Goal: Download file/media

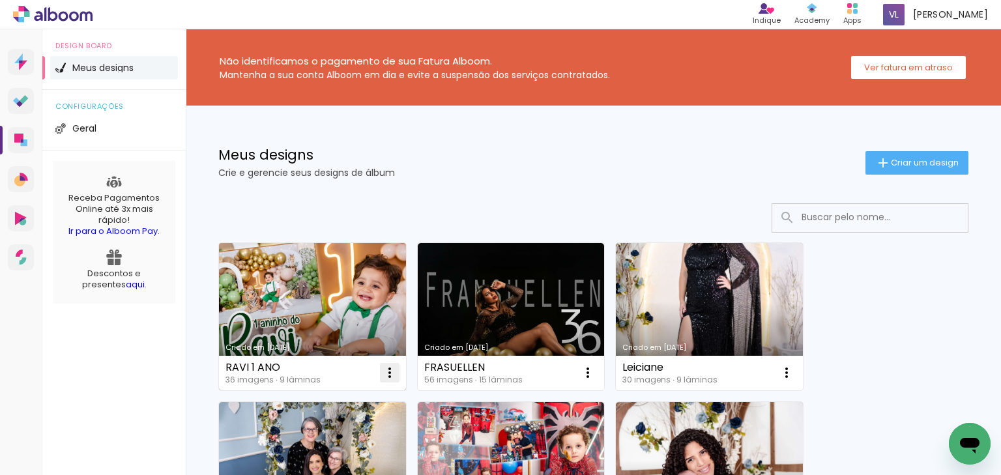
click at [387, 371] on iron-icon at bounding box center [390, 373] width 16 height 16
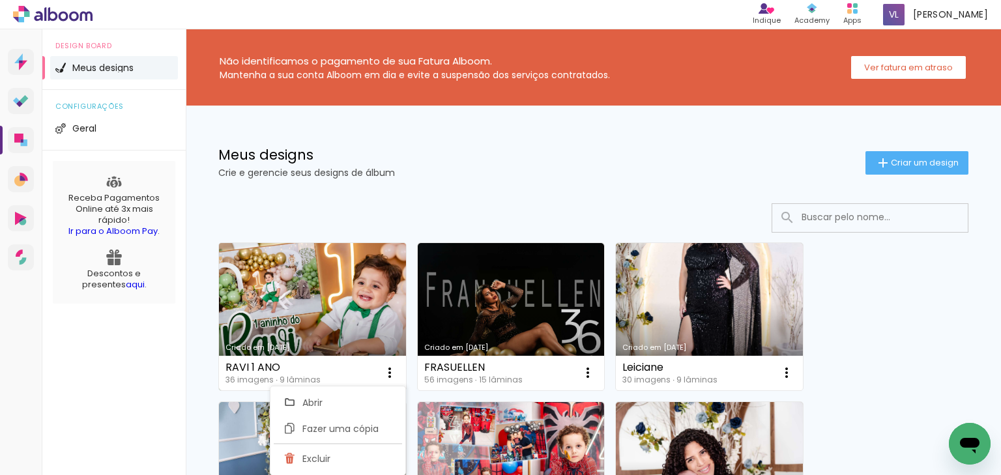
click at [367, 298] on link "Criado em [DATE]" at bounding box center [312, 316] width 187 height 147
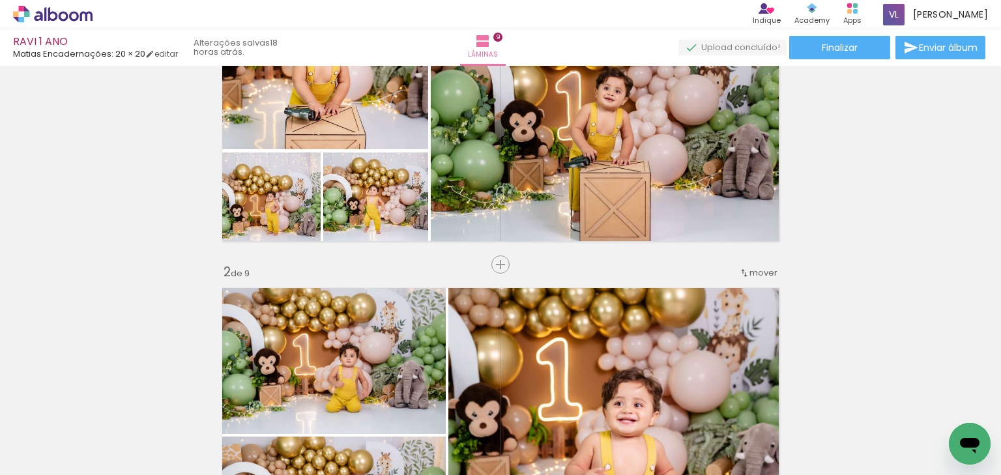
scroll to position [88, 0]
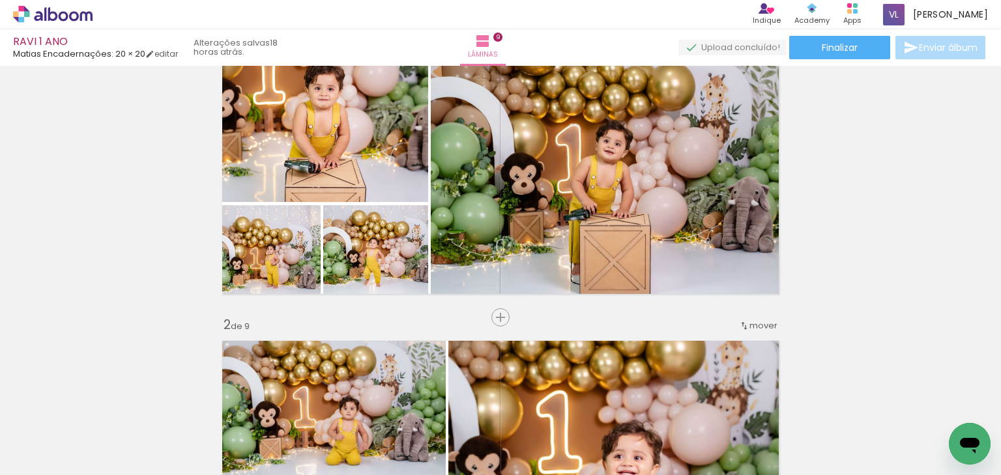
click at [943, 44] on span "Enviar álbum" at bounding box center [948, 47] width 59 height 9
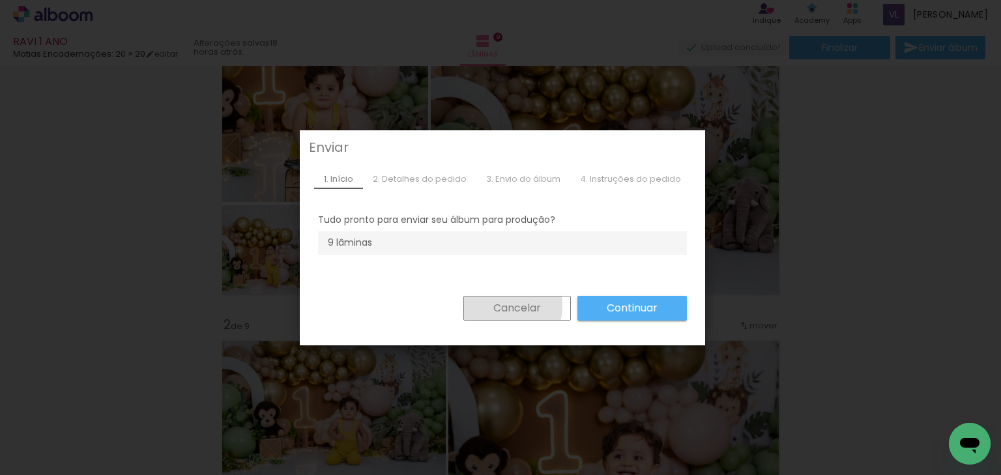
click at [0, 0] on slot "Cancelar" at bounding box center [0, 0] width 0 height 0
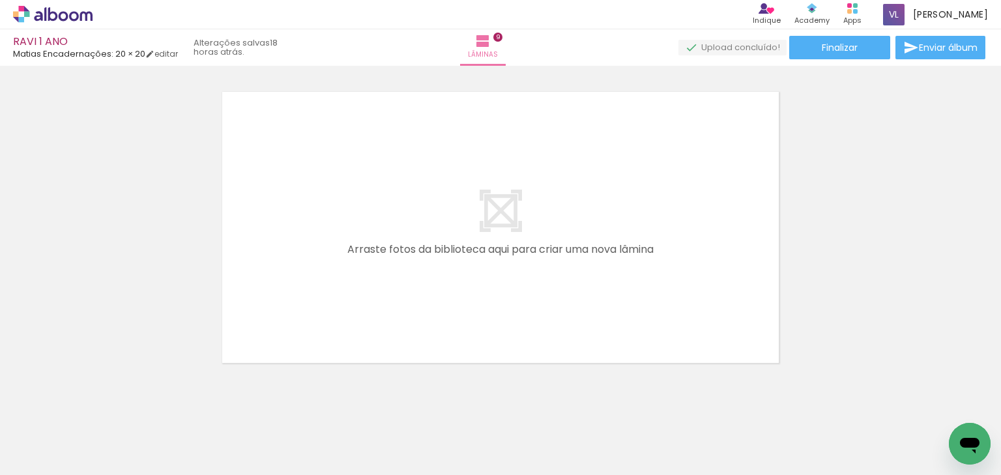
scroll to position [2903, 0]
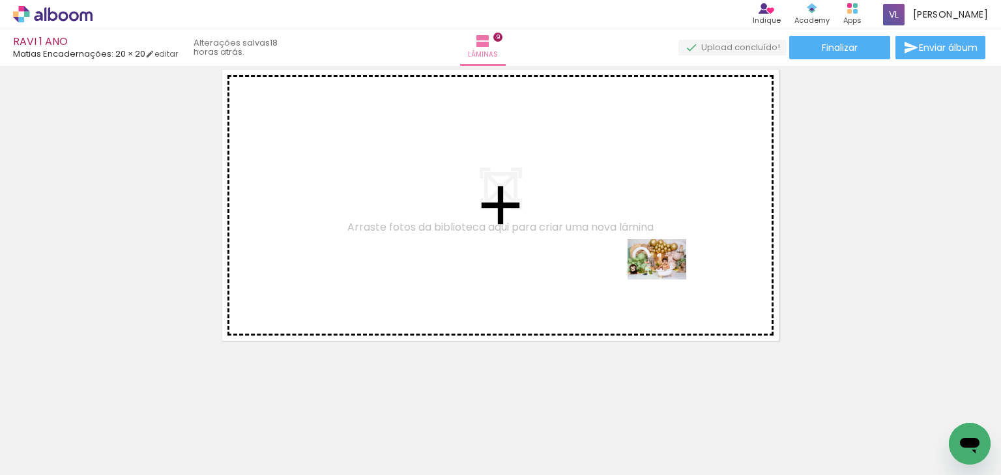
drag, startPoint x: 668, startPoint y: 445, endPoint x: 673, endPoint y: 270, distance: 175.3
click at [667, 262] on quentale-workspace at bounding box center [500, 237] width 1001 height 475
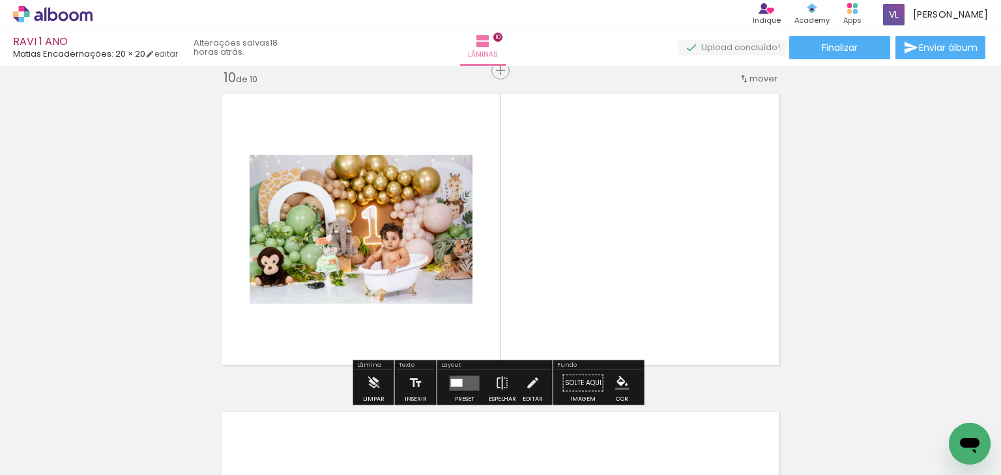
scroll to position [2878, 0]
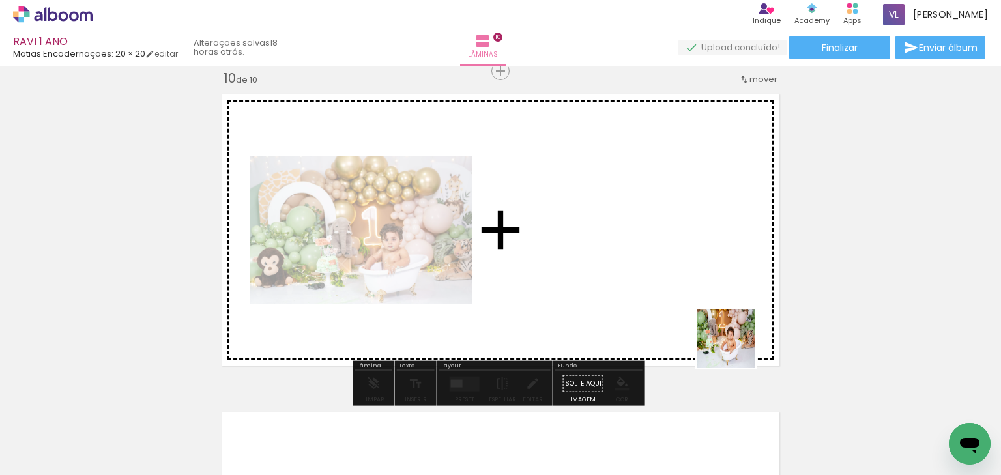
drag, startPoint x: 736, startPoint y: 349, endPoint x: 713, endPoint y: 336, distance: 26.3
click at [692, 283] on quentale-workspace at bounding box center [500, 237] width 1001 height 475
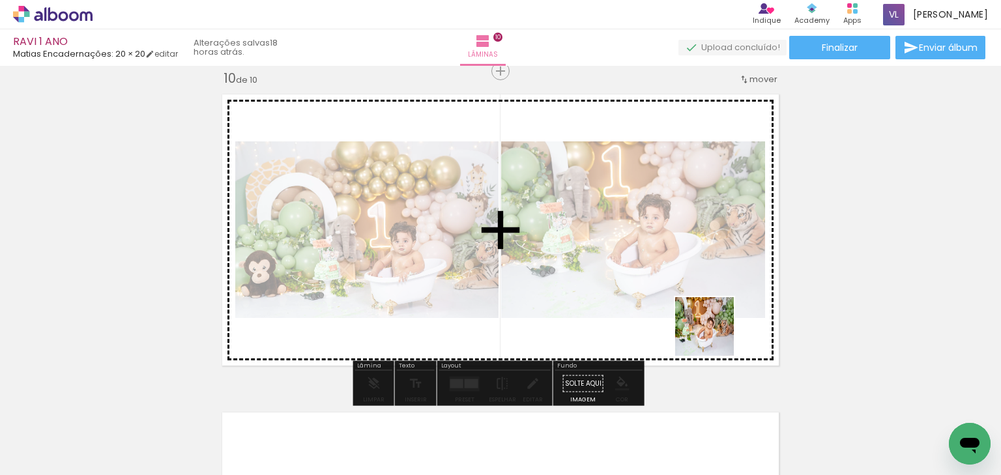
drag, startPoint x: 815, startPoint y: 441, endPoint x: 711, endPoint y: 352, distance: 136.7
click at [692, 320] on quentale-workspace at bounding box center [500, 237] width 1001 height 475
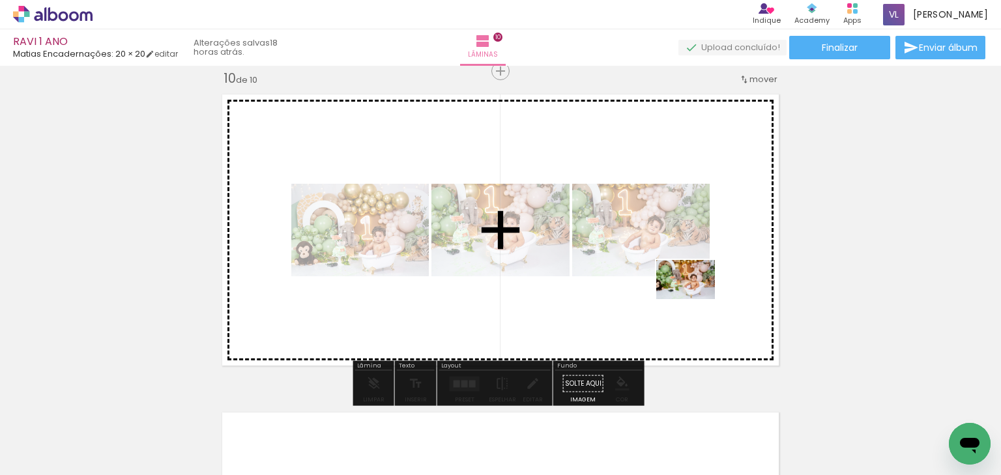
drag, startPoint x: 873, startPoint y: 427, endPoint x: 698, endPoint y: 308, distance: 211.4
click at [685, 294] on quentale-workspace at bounding box center [500, 237] width 1001 height 475
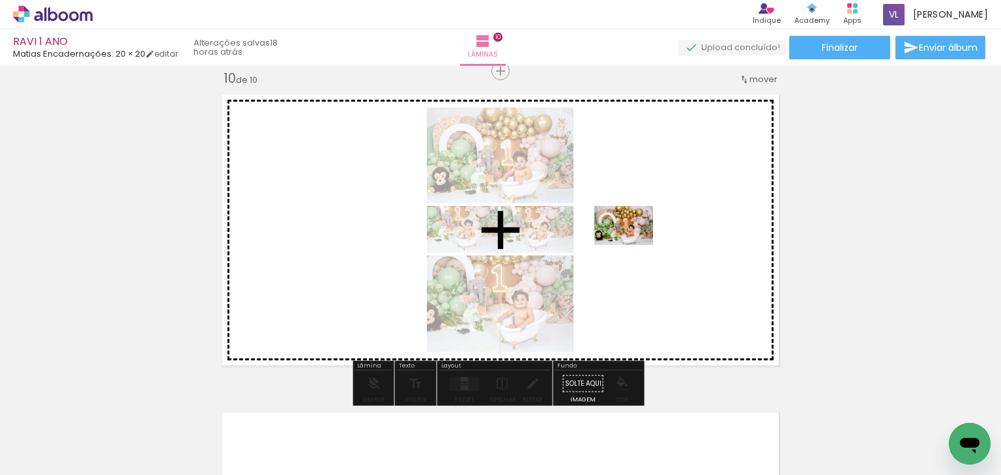
drag, startPoint x: 943, startPoint y: 427, endPoint x: 616, endPoint y: 239, distance: 378.0
click at [619, 240] on quentale-workspace at bounding box center [500, 237] width 1001 height 475
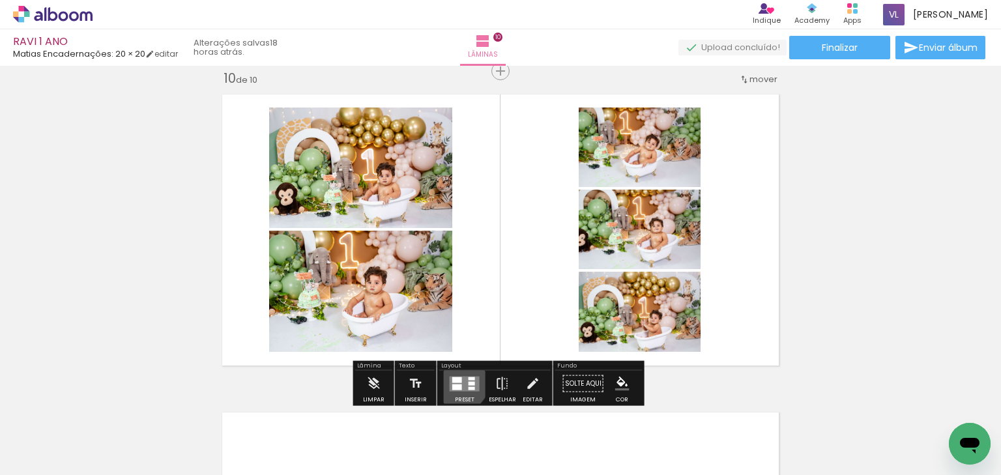
click at [454, 379] on div at bounding box center [457, 380] width 10 height 6
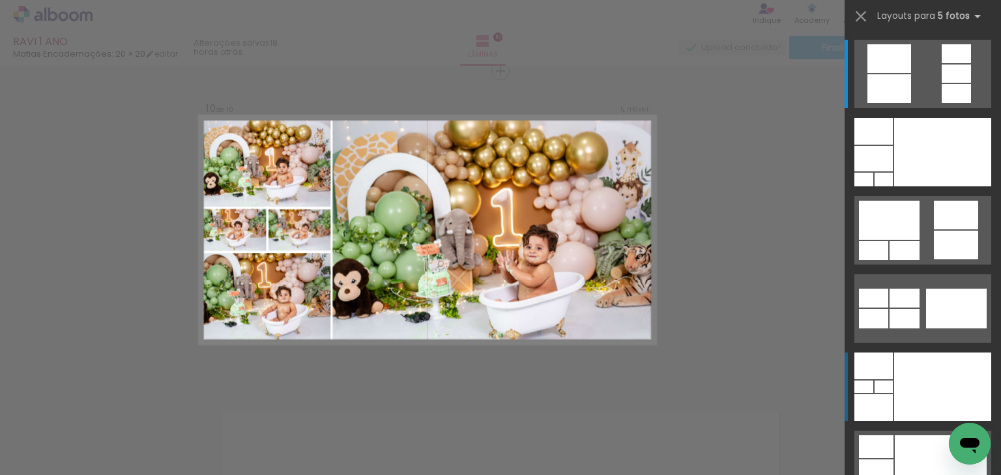
click at [928, 186] on div at bounding box center [942, 152] width 97 height 68
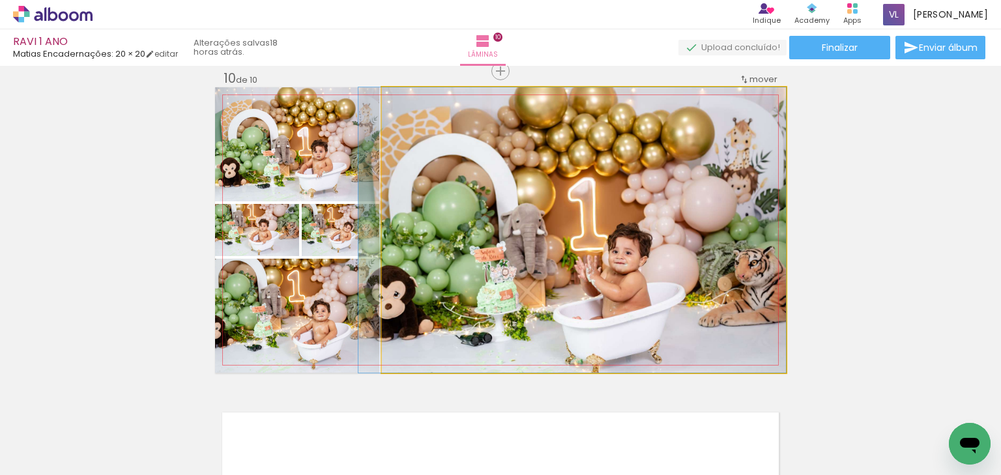
drag, startPoint x: 719, startPoint y: 274, endPoint x: 703, endPoint y: 268, distance: 17.1
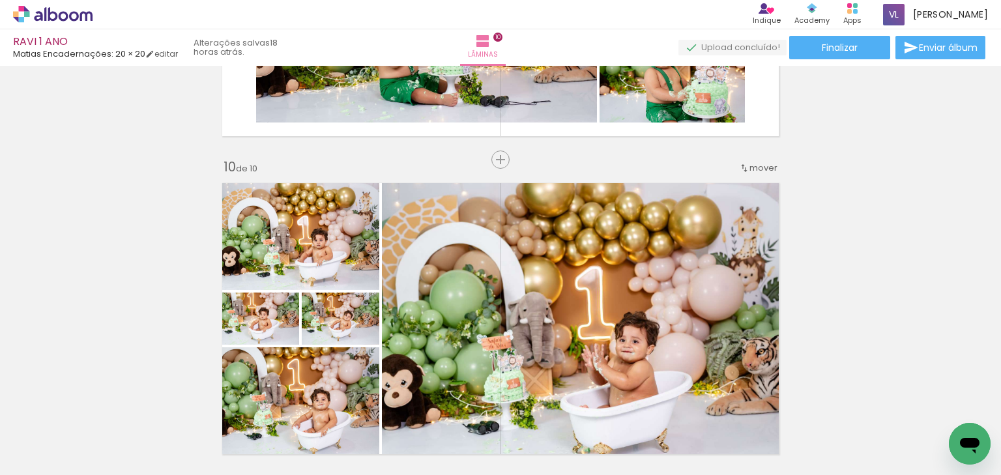
scroll to position [2774, 0]
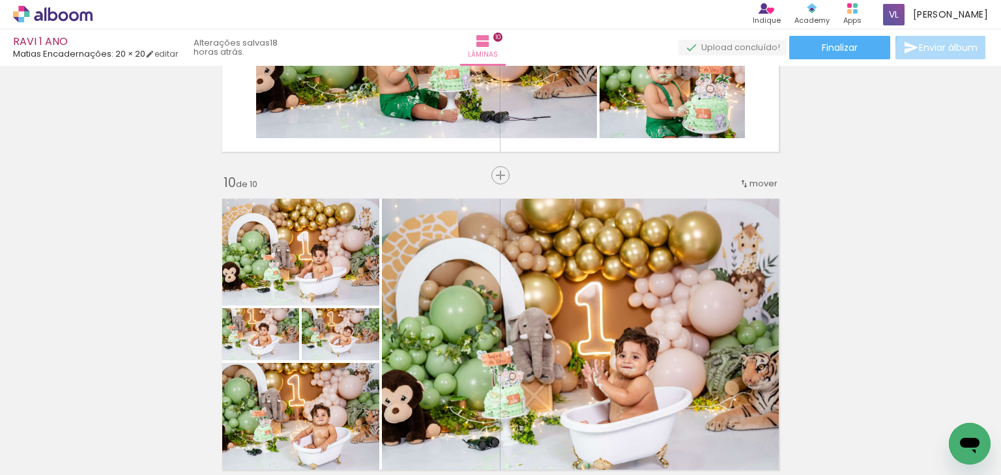
click at [951, 51] on span "Enviar álbum" at bounding box center [948, 47] width 59 height 9
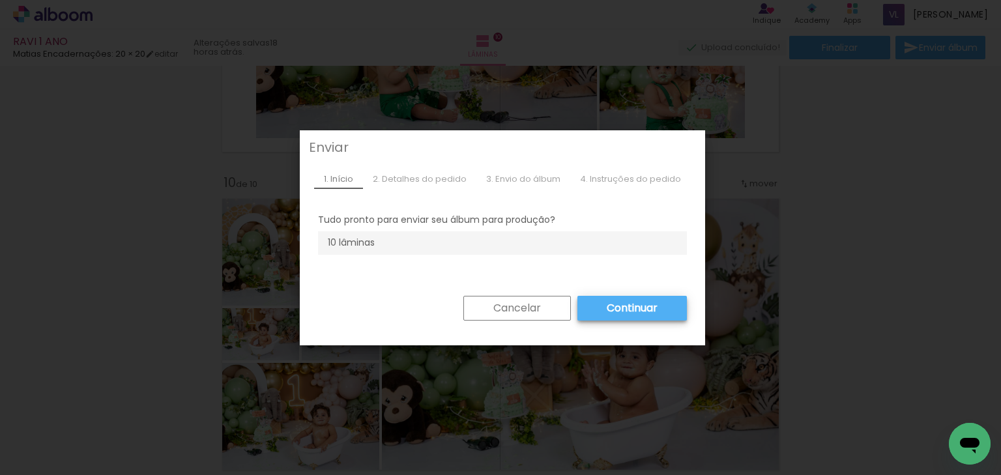
click at [0, 0] on slot "Continuar" at bounding box center [0, 0] width 0 height 0
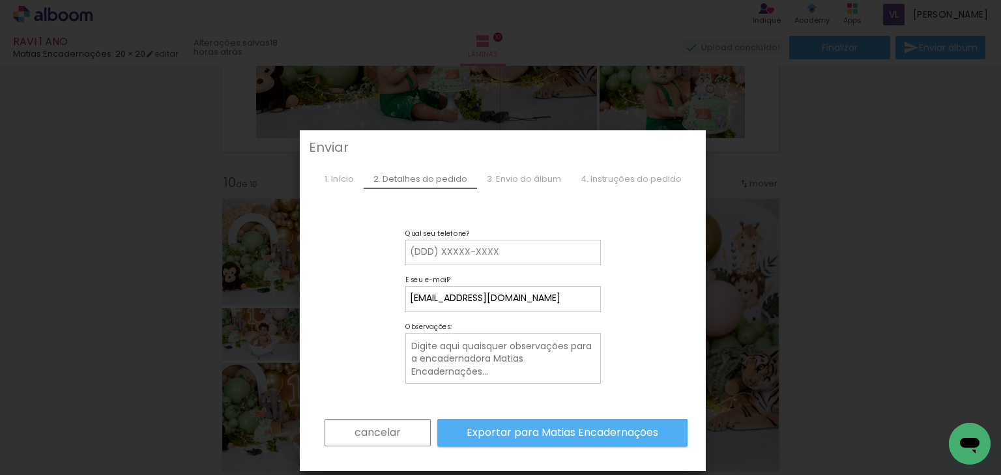
click at [621, 179] on div "4. Instruções do pedido" at bounding box center [631, 179] width 121 height 20
click at [542, 173] on div "3. Envio do álbum" at bounding box center [524, 179] width 94 height 20
click at [0, 0] on slot "Exportar para Matias Encadernações" at bounding box center [0, 0] width 0 height 0
click at [486, 259] on paper-input-container "Qual seu telefone?" at bounding box center [502, 253] width 195 height 26
click at [486, 254] on input at bounding box center [503, 252] width 186 height 13
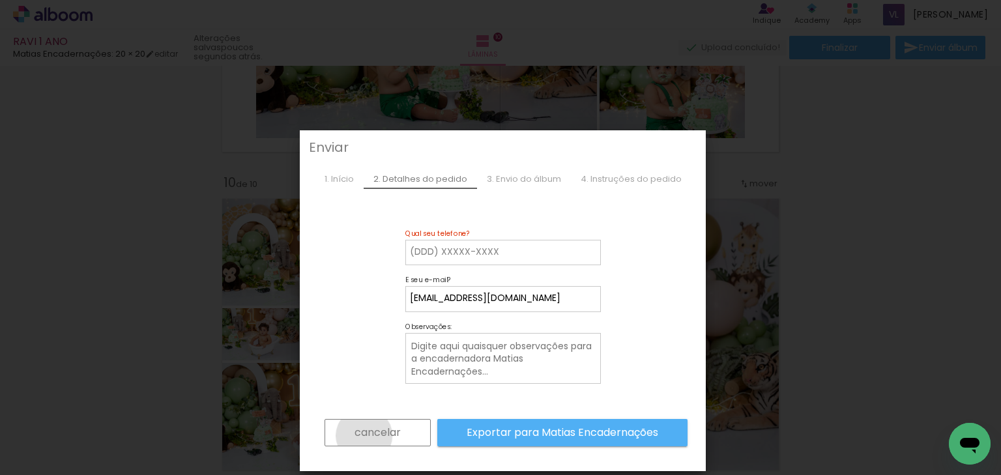
drag, startPoint x: 364, startPoint y: 435, endPoint x: 370, endPoint y: 427, distance: 9.8
click at [0, 0] on slot "cancelar" at bounding box center [0, 0] width 0 height 0
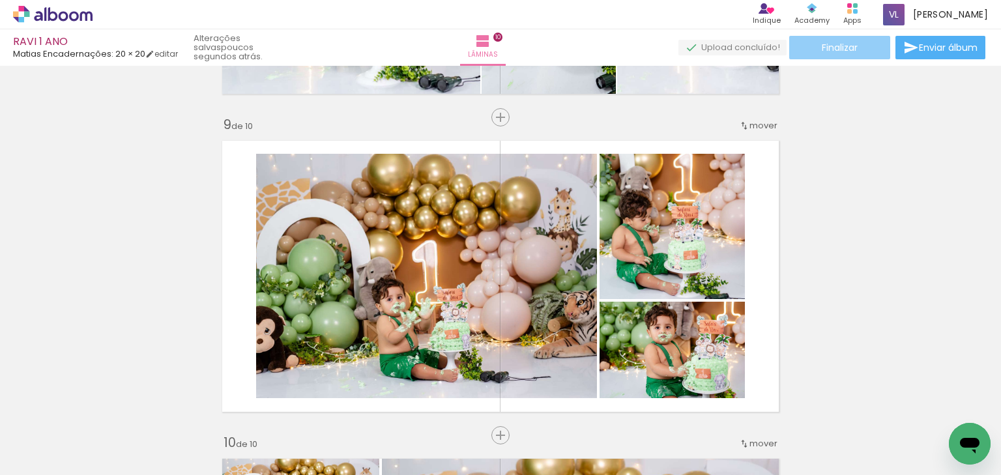
scroll to position [2513, 0]
click at [859, 48] on paper-button "Finalizar" at bounding box center [839, 47] width 101 height 23
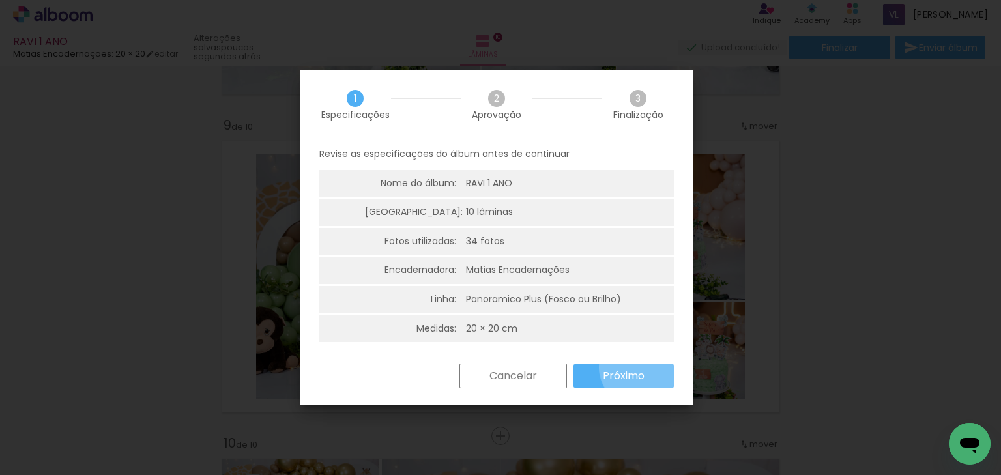
click at [639, 367] on paper-button "Próximo" at bounding box center [623, 375] width 100 height 23
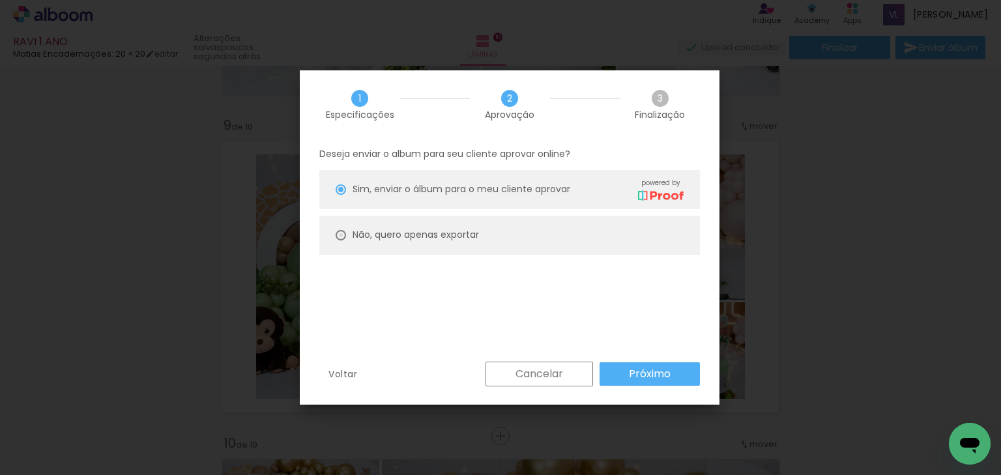
click at [344, 195] on div at bounding box center [341, 189] width 10 height 10
type paper-radio-button "on"
click at [0, 0] on slot "Próximo" at bounding box center [0, 0] width 0 height 0
type input "Alta, 300 DPI"
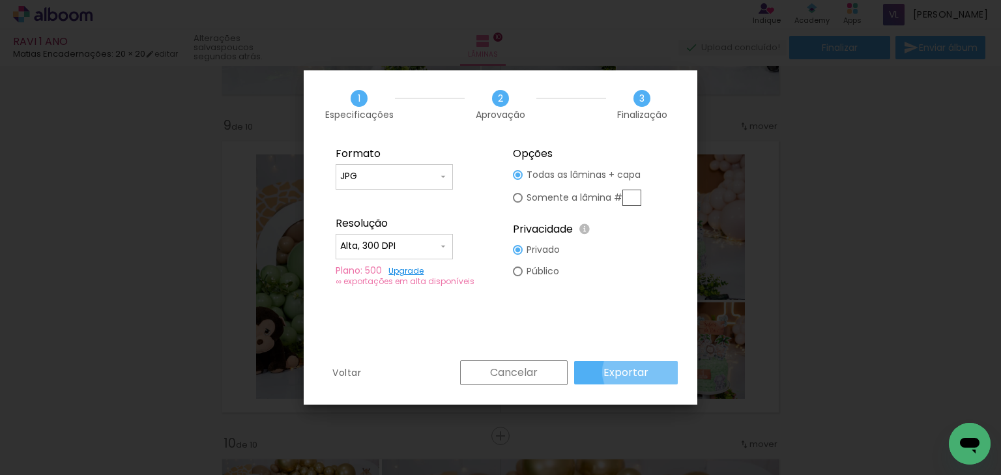
click at [0, 0] on slot "Exportar" at bounding box center [0, 0] width 0 height 0
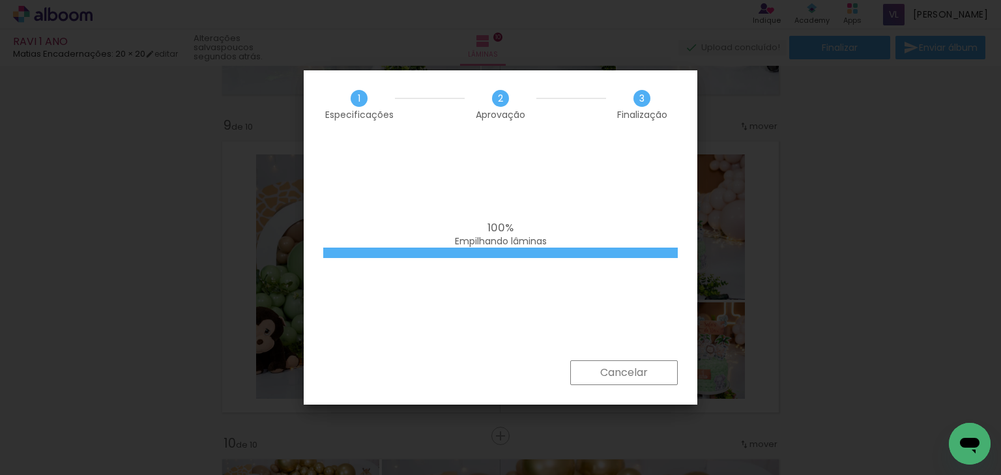
click at [633, 214] on div "100% Empilhando lâminas" at bounding box center [501, 250] width 394 height 222
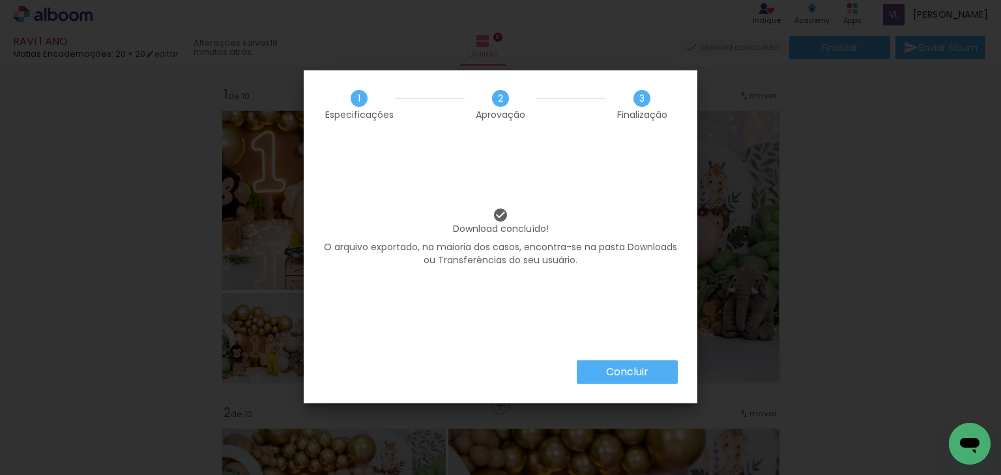
scroll to position [0, 1658]
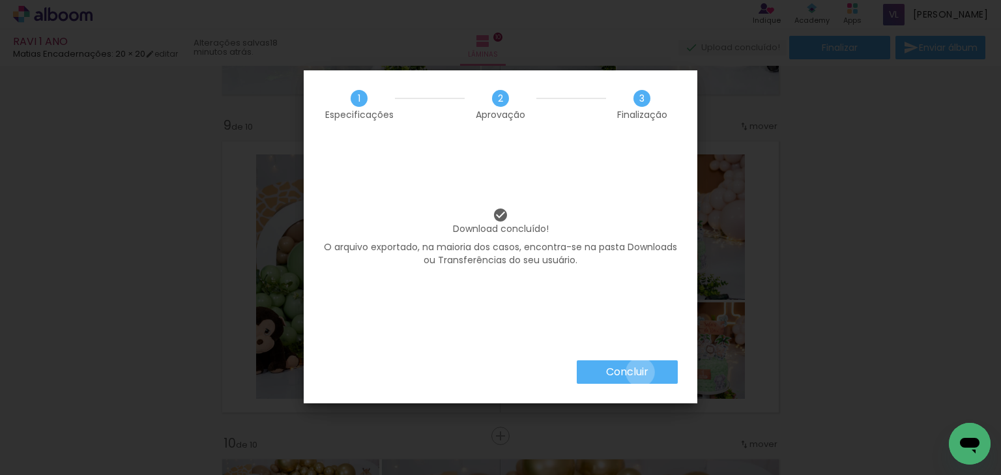
click at [0, 0] on slot "Concluir" at bounding box center [0, 0] width 0 height 0
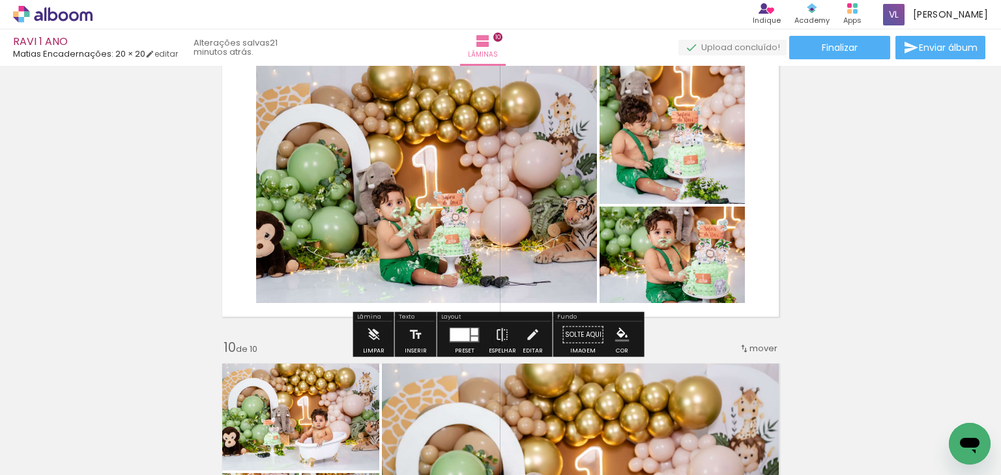
scroll to position [2617, 0]
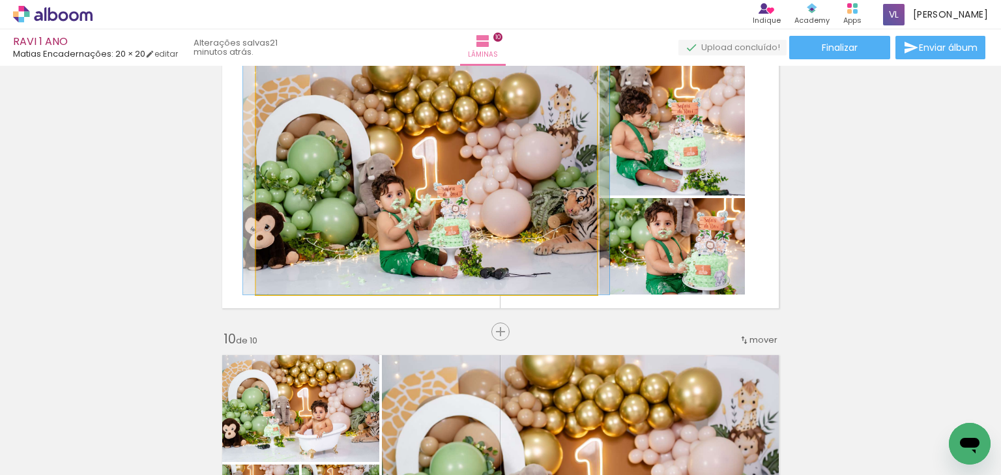
click at [497, 169] on quentale-photo at bounding box center [426, 172] width 341 height 244
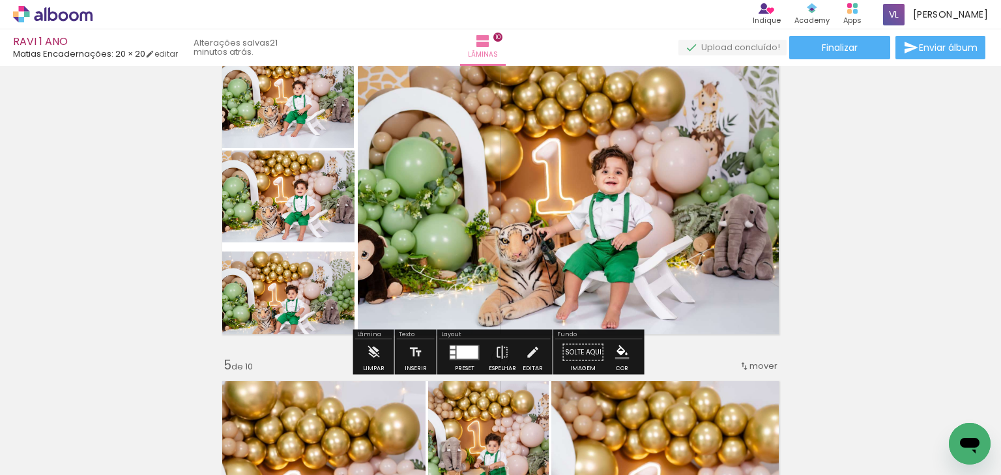
scroll to position [0, 1736]
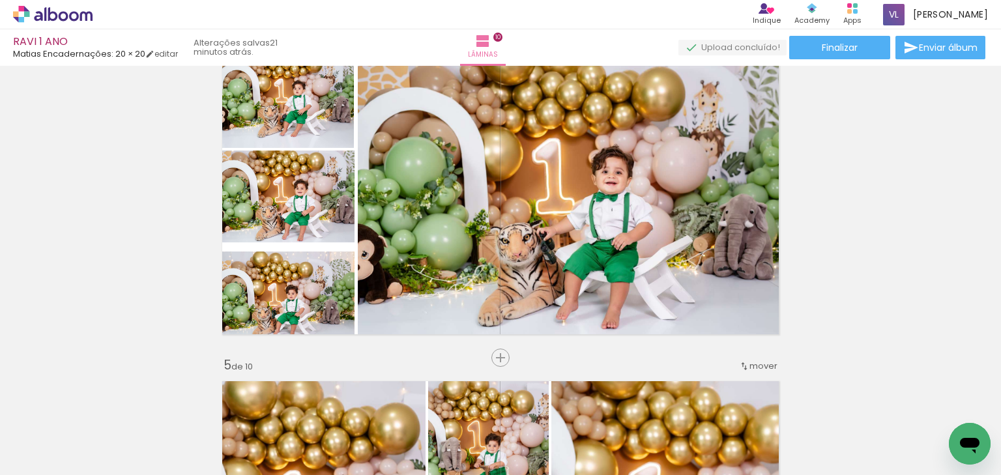
click at [467, 425] on div at bounding box center [437, 430] width 59 height 39
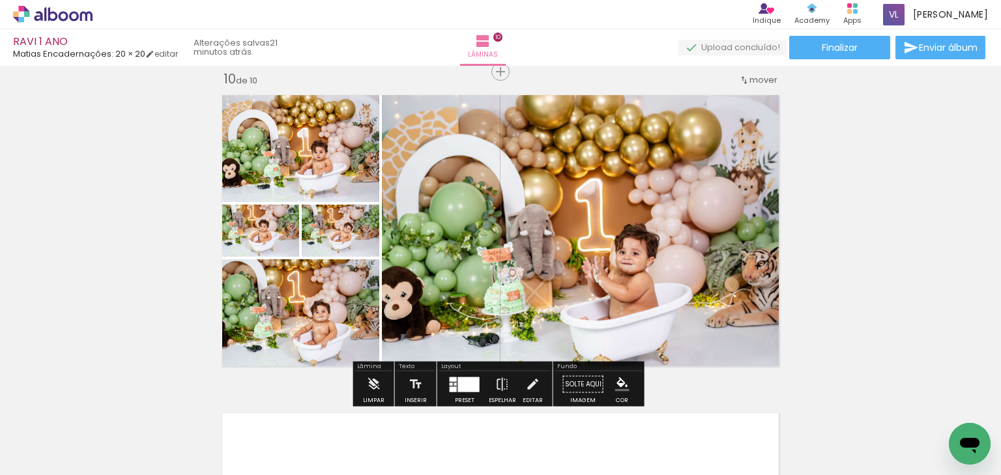
scroll to position [2878, 0]
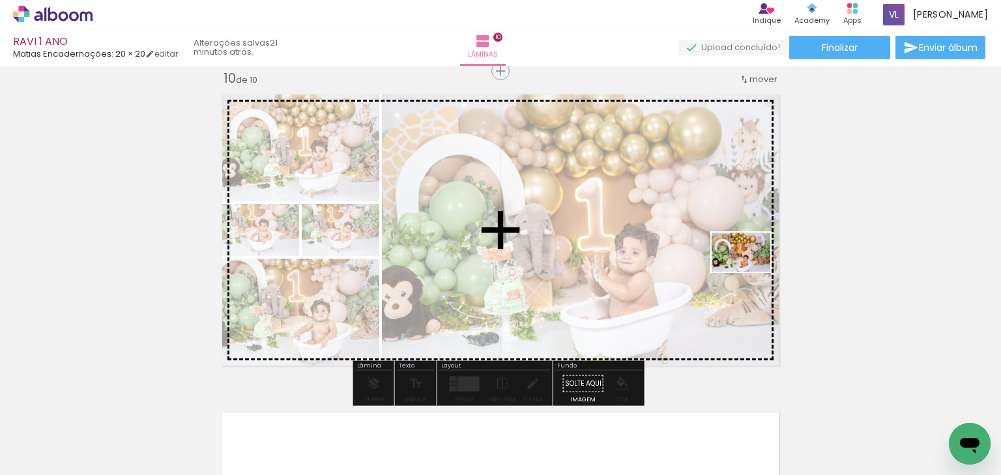
drag, startPoint x: 941, startPoint y: 427, endPoint x: 751, endPoint y: 272, distance: 245.9
click at [751, 272] on quentale-workspace at bounding box center [500, 237] width 1001 height 475
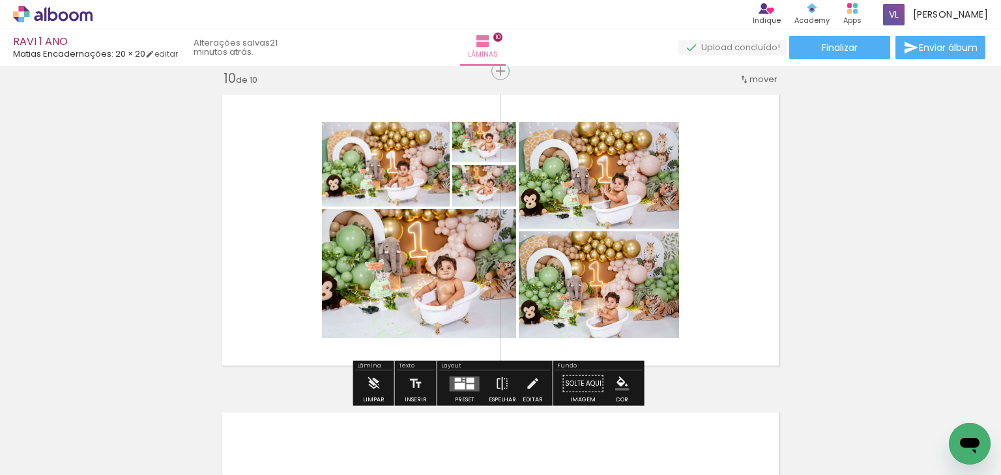
click at [602, 321] on quentale-photo at bounding box center [599, 284] width 160 height 107
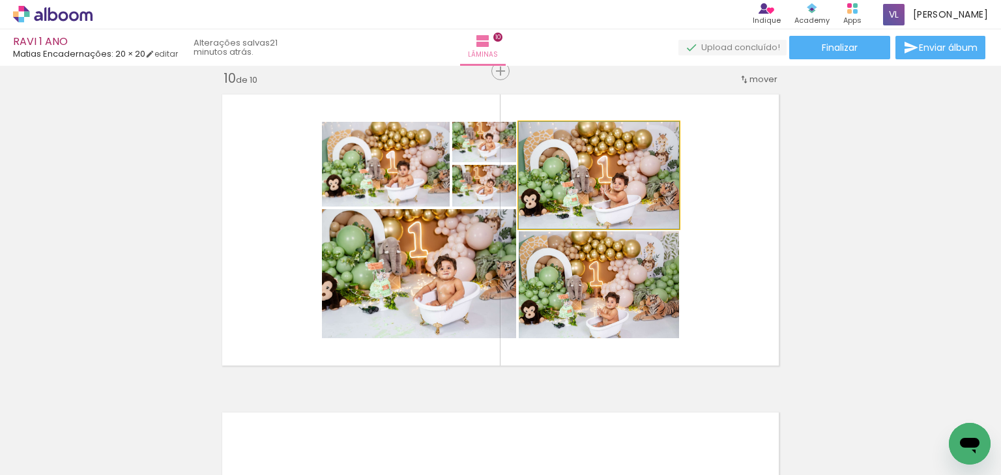
click at [609, 195] on quentale-photo at bounding box center [599, 175] width 160 height 107
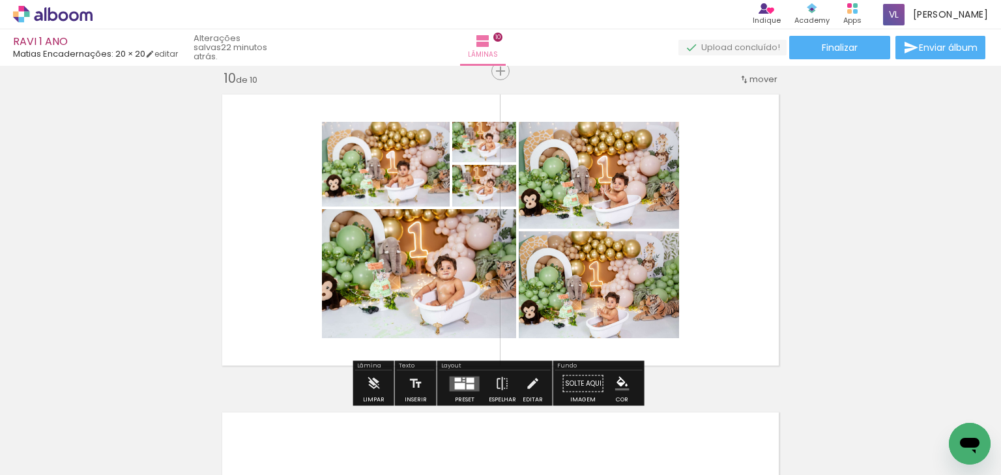
drag, startPoint x: 937, startPoint y: 190, endPoint x: 625, endPoint y: 118, distance: 319.7
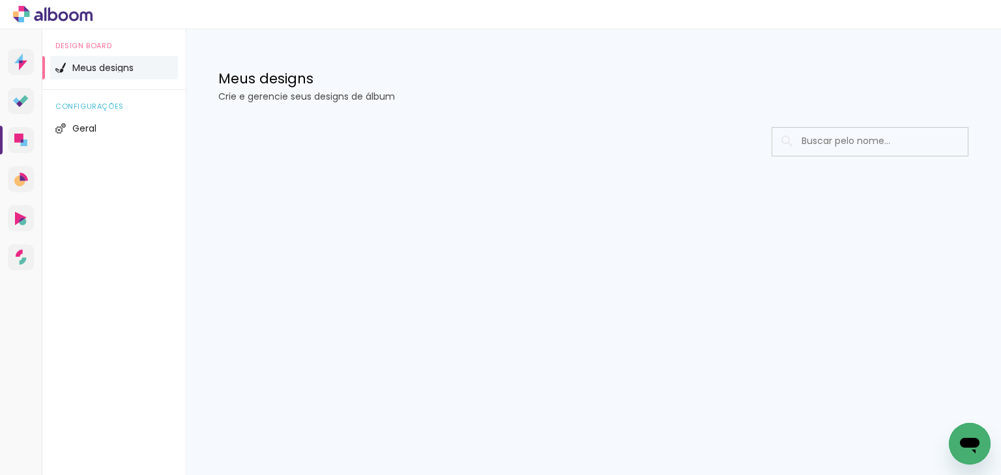
click at [284, 83] on h1 "Meus designs" at bounding box center [593, 79] width 750 height 14
click at [70, 16] on icon at bounding box center [74, 16] width 10 height 10
